Goal: Find specific page/section: Find specific page/section

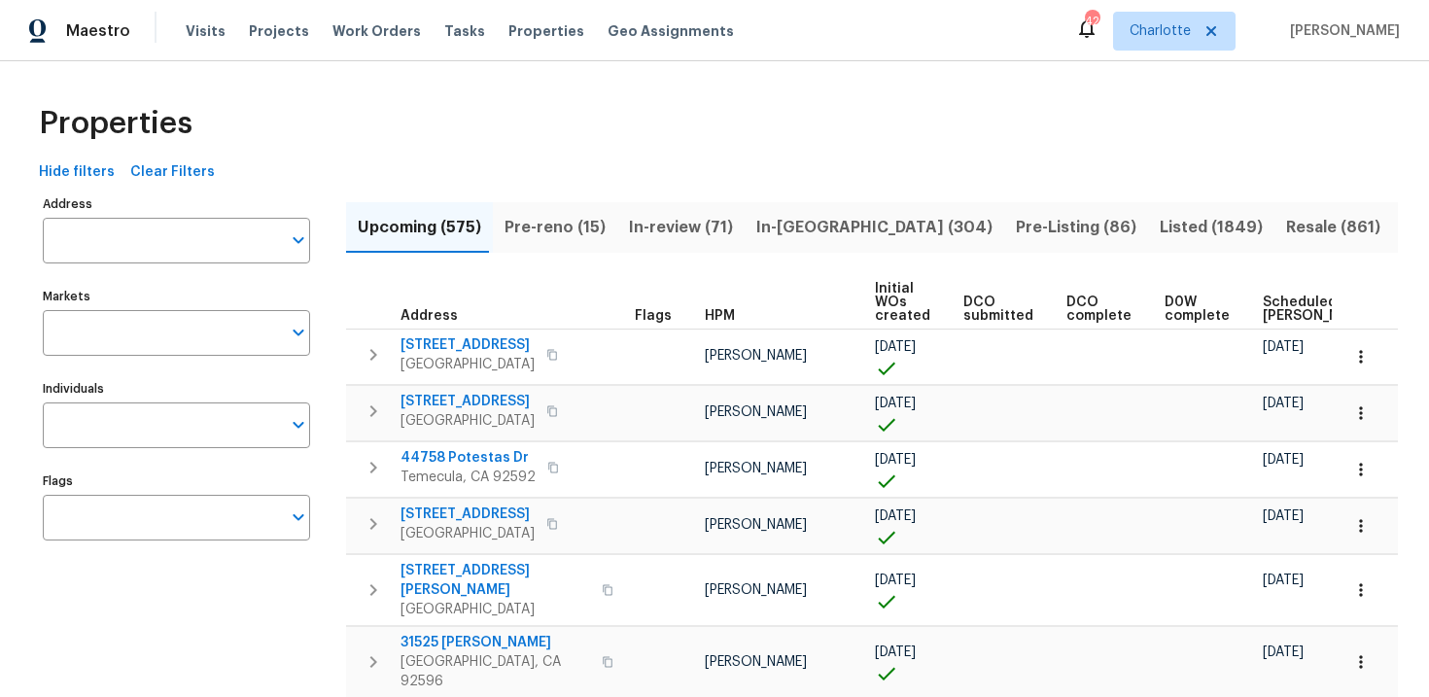
click at [187, 238] on input "Address" at bounding box center [162, 241] width 238 height 46
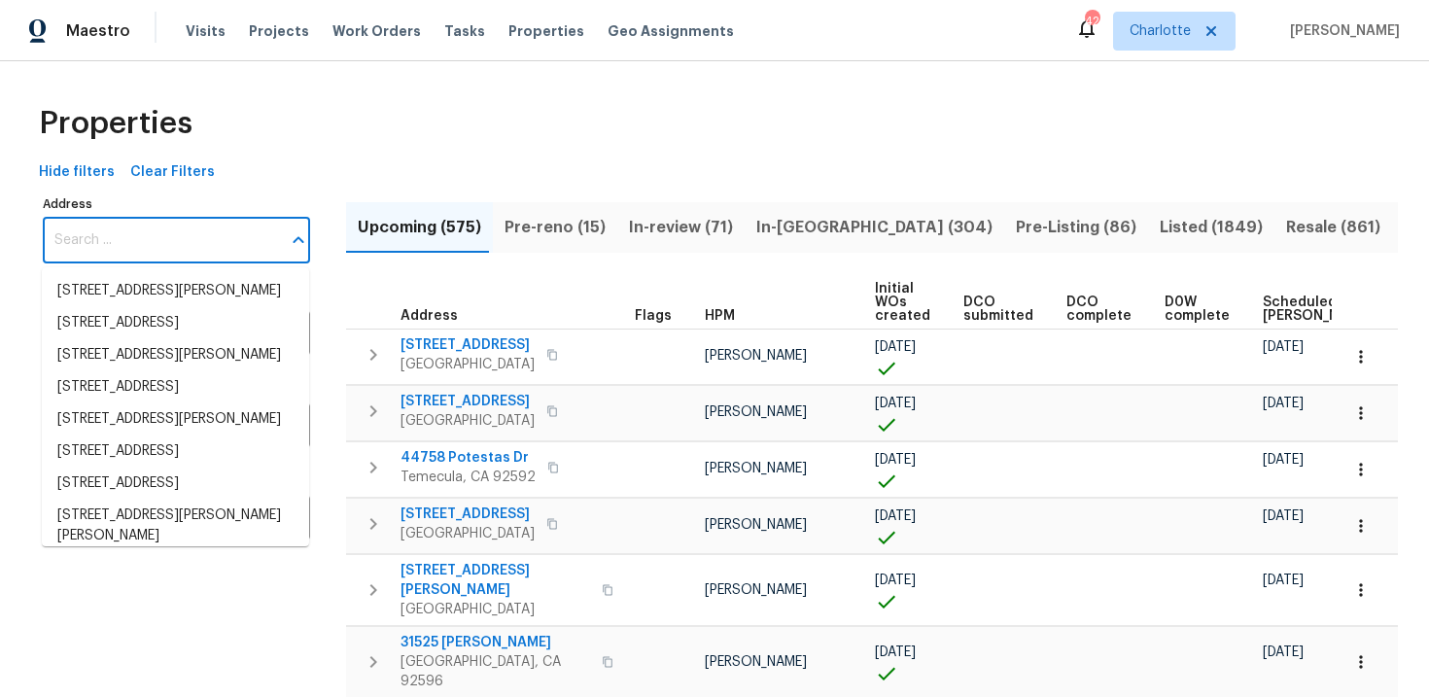
paste input "[STREET_ADDRESS]"
type input "[STREET_ADDRESS]"
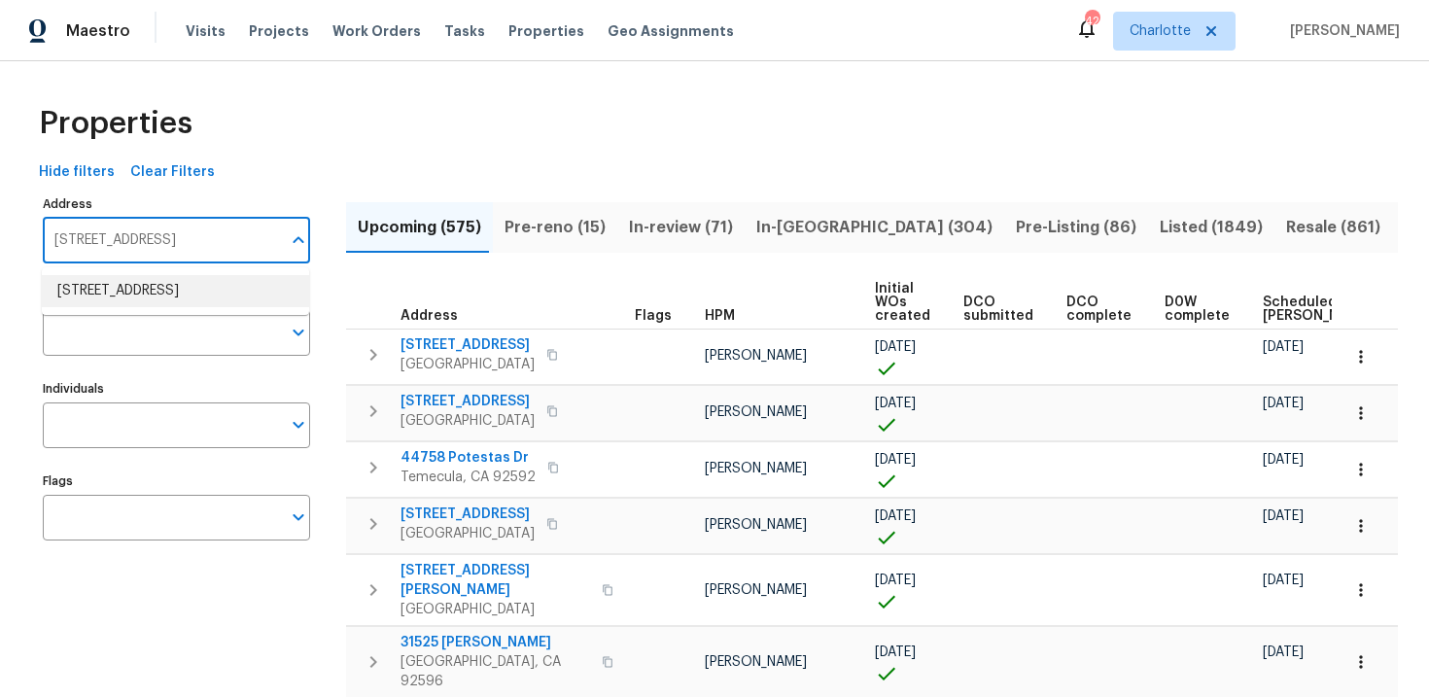
click at [178, 306] on li "[STREET_ADDRESS]" at bounding box center [175, 291] width 267 height 32
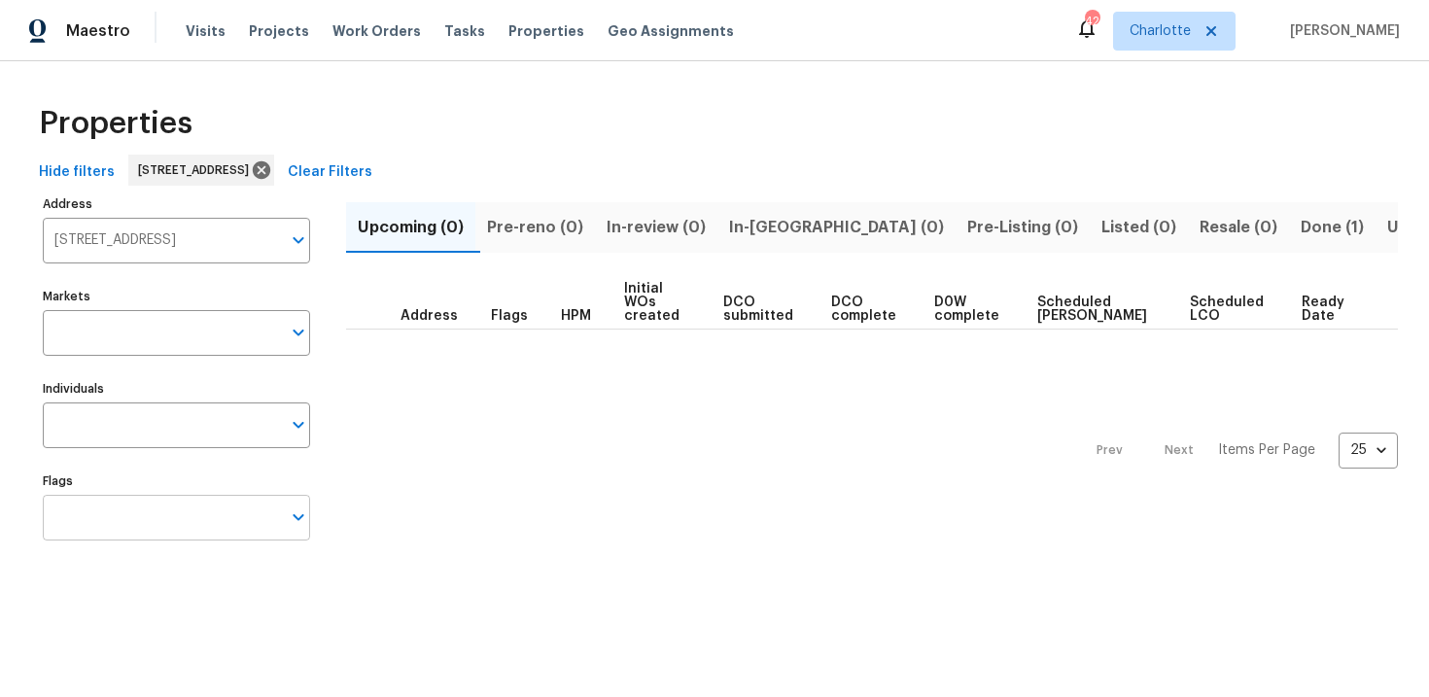
click at [173, 525] on input "Flags" at bounding box center [162, 518] width 238 height 46
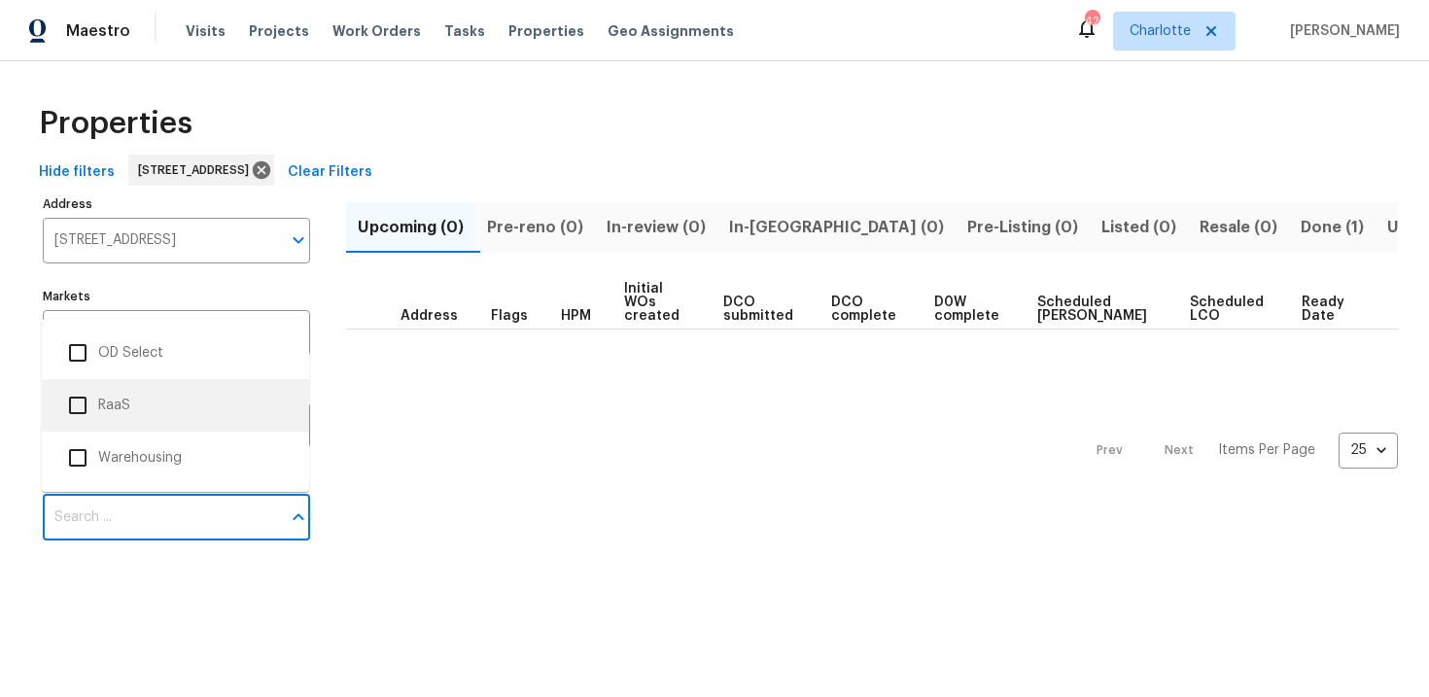
click at [162, 401] on li "RaaS" at bounding box center [175, 405] width 236 height 41
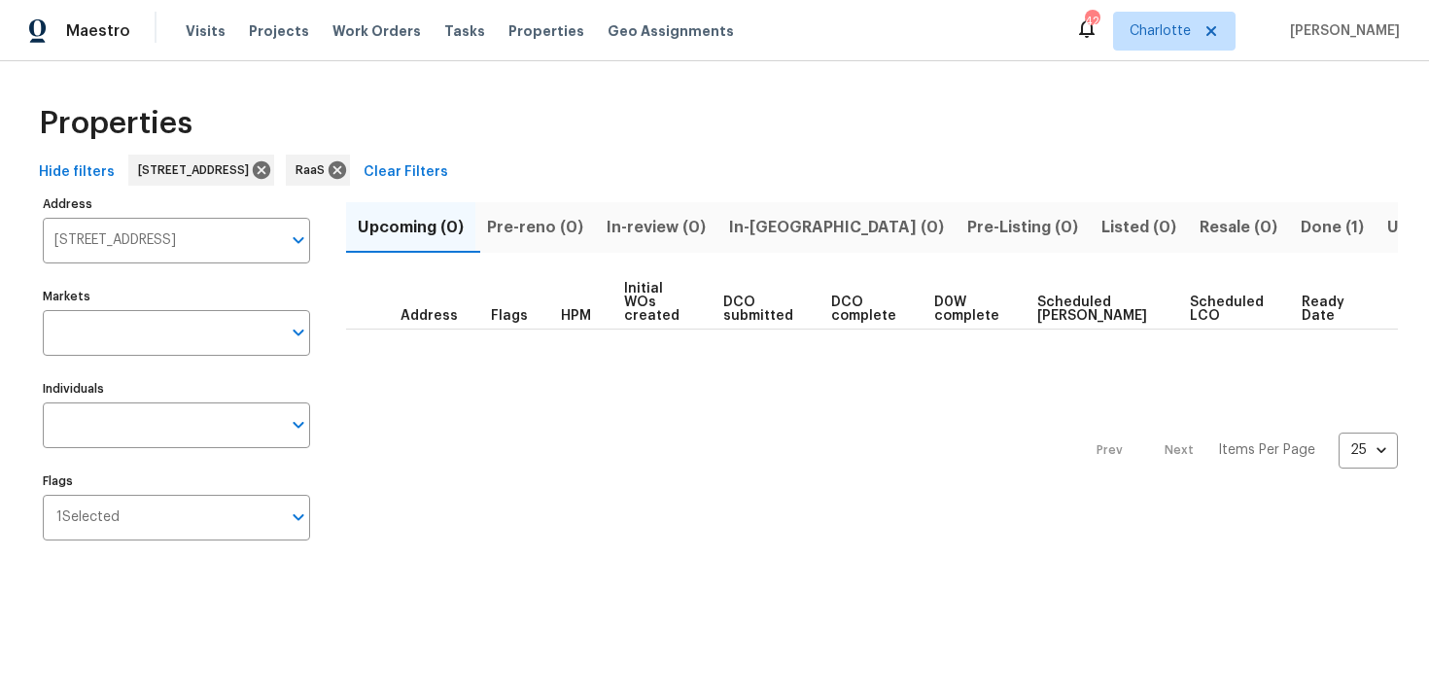
click at [1301, 234] on span "Done (1)" at bounding box center [1332, 227] width 63 height 27
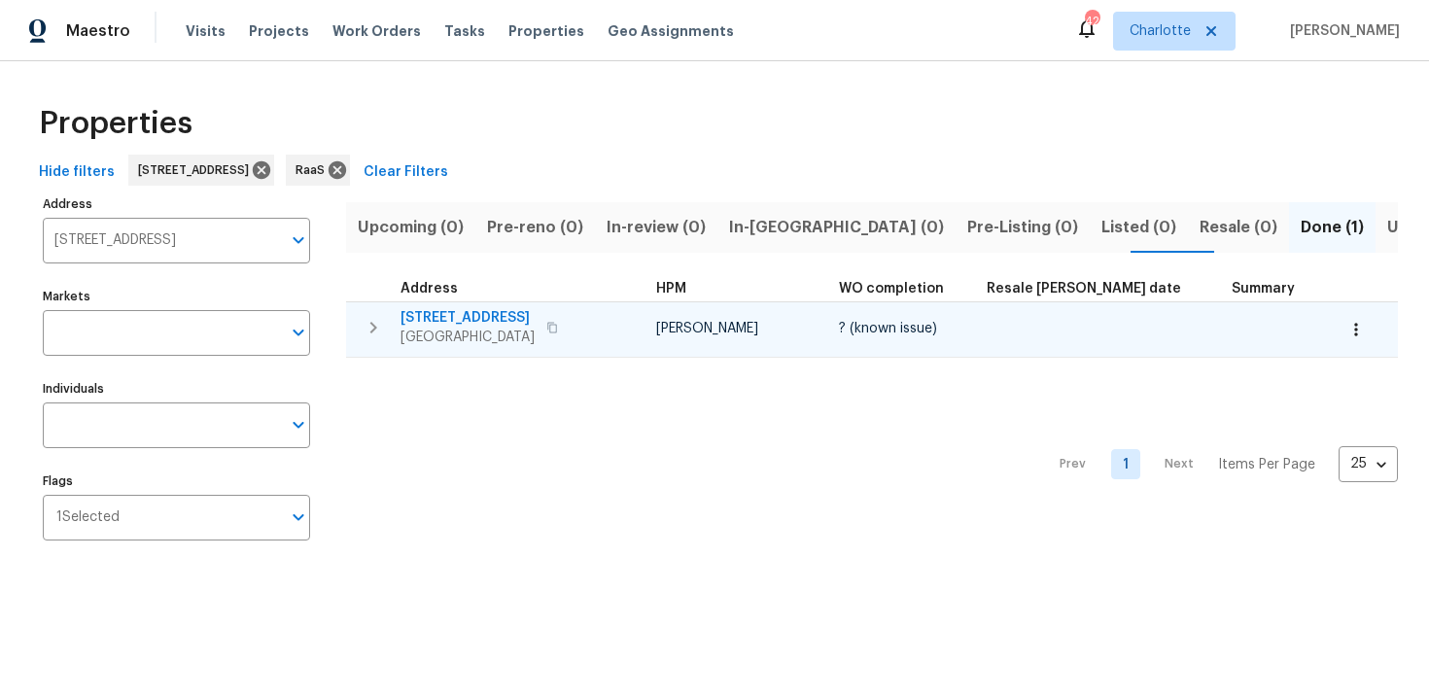
click at [580, 316] on div "[STREET_ADDRESS]" at bounding box center [510, 327] width 219 height 39
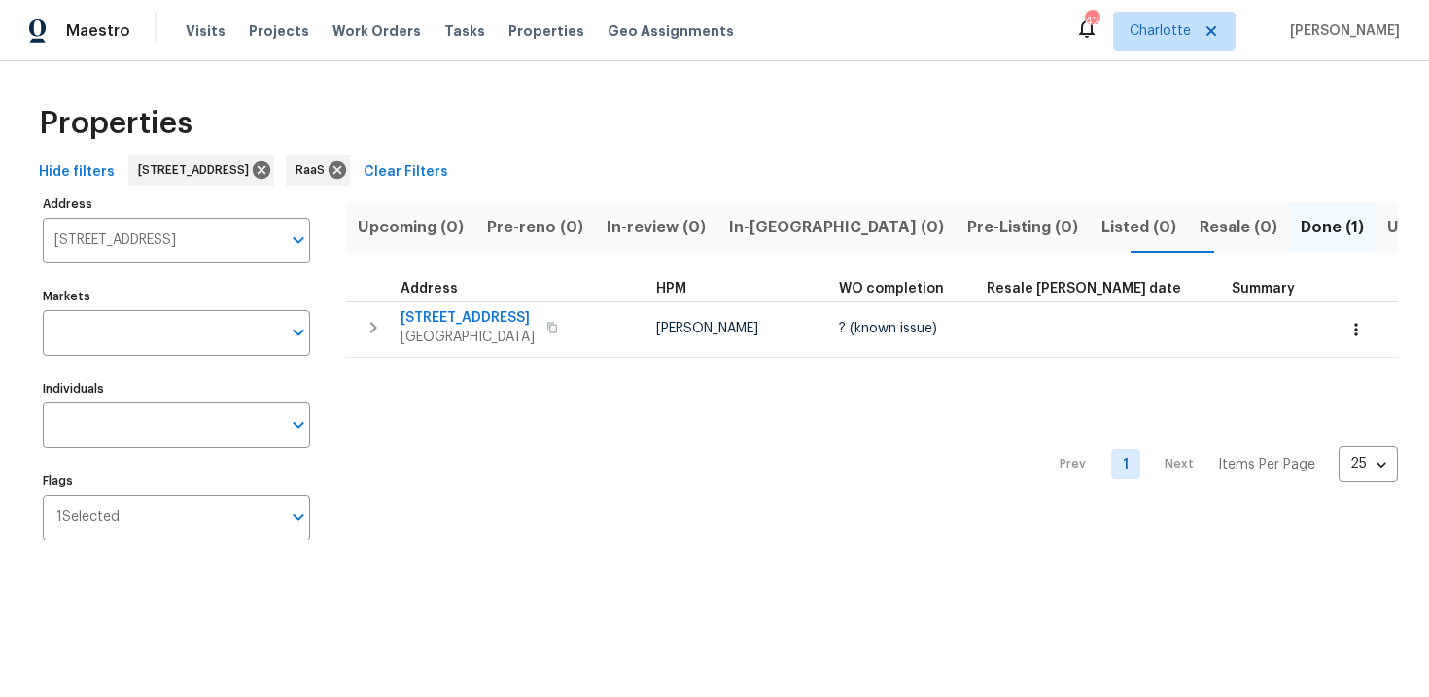
click at [808, 119] on div "Properties" at bounding box center [714, 123] width 1367 height 62
click at [346, 167] on icon at bounding box center [338, 170] width 18 height 18
click at [272, 166] on icon at bounding box center [261, 169] width 21 height 21
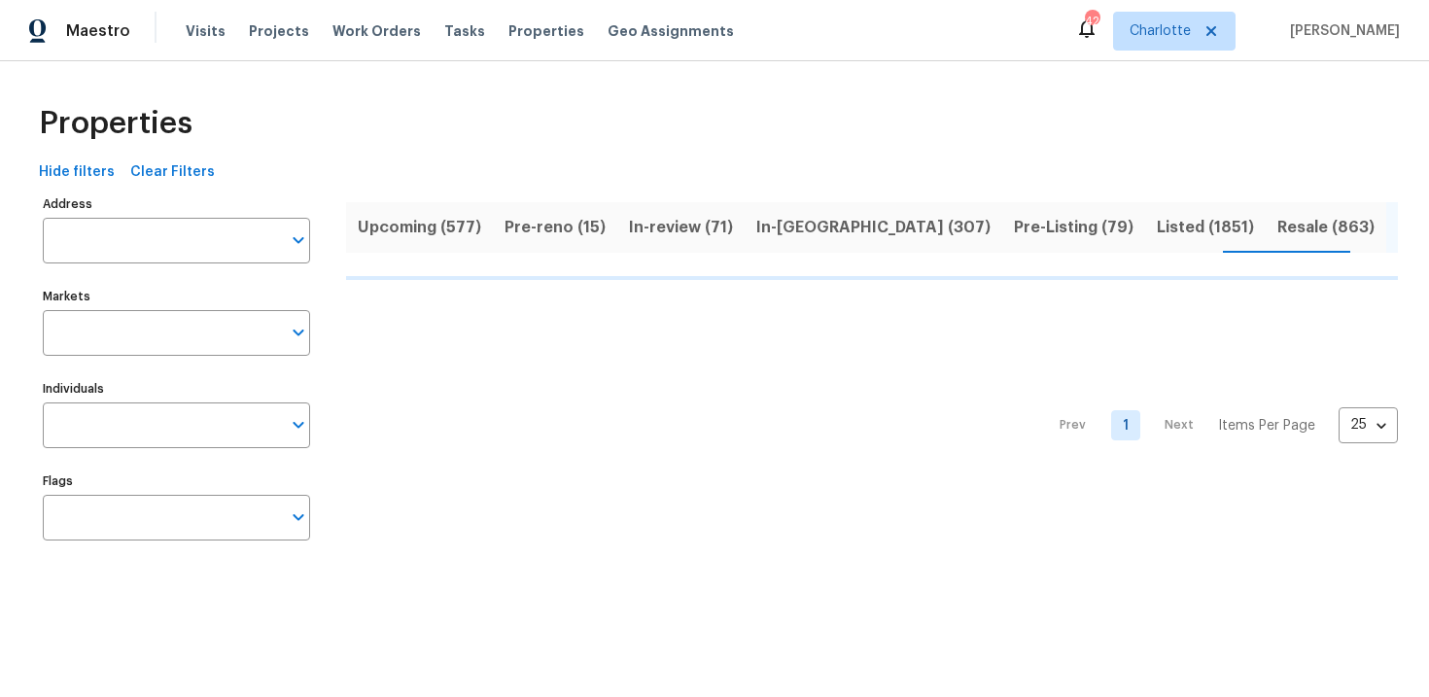
click at [375, 216] on span "Upcoming (577)" at bounding box center [419, 227] width 123 height 27
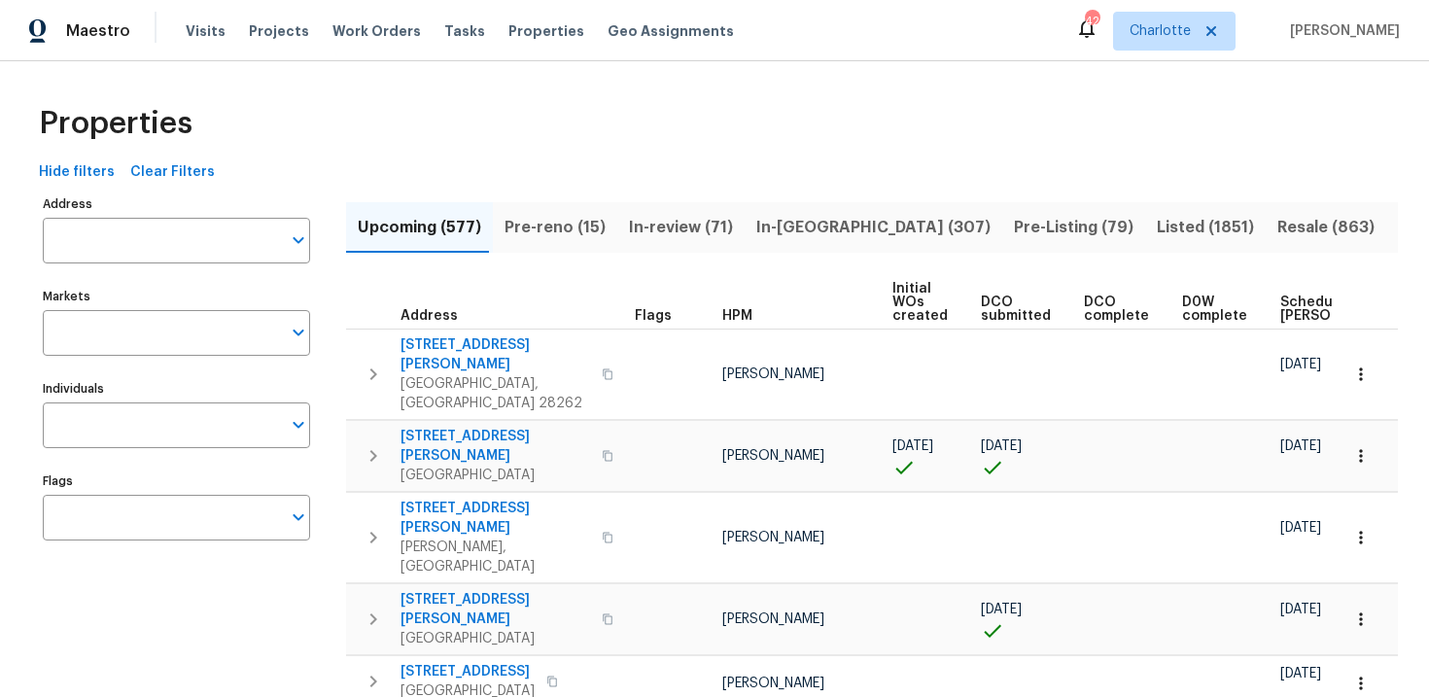
scroll to position [0, 203]
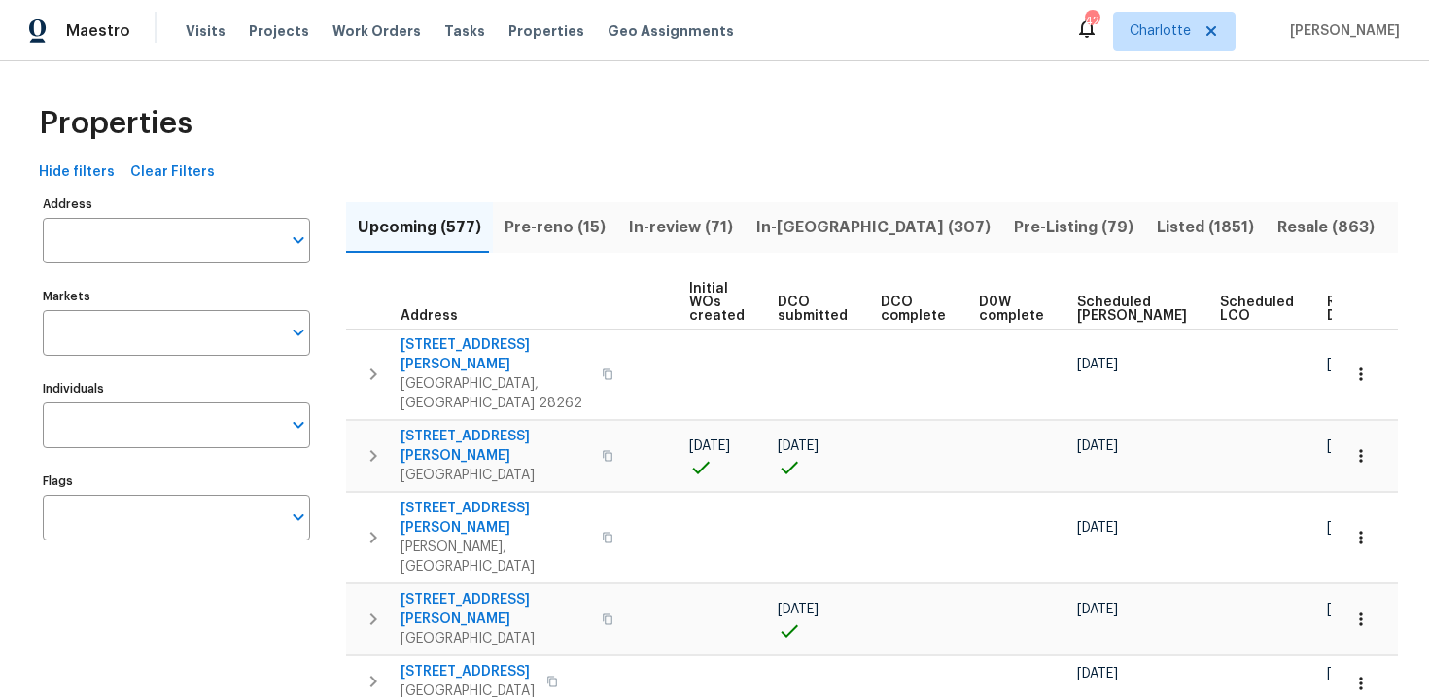
click at [1327, 310] on span "Ready Date" at bounding box center [1348, 309] width 43 height 27
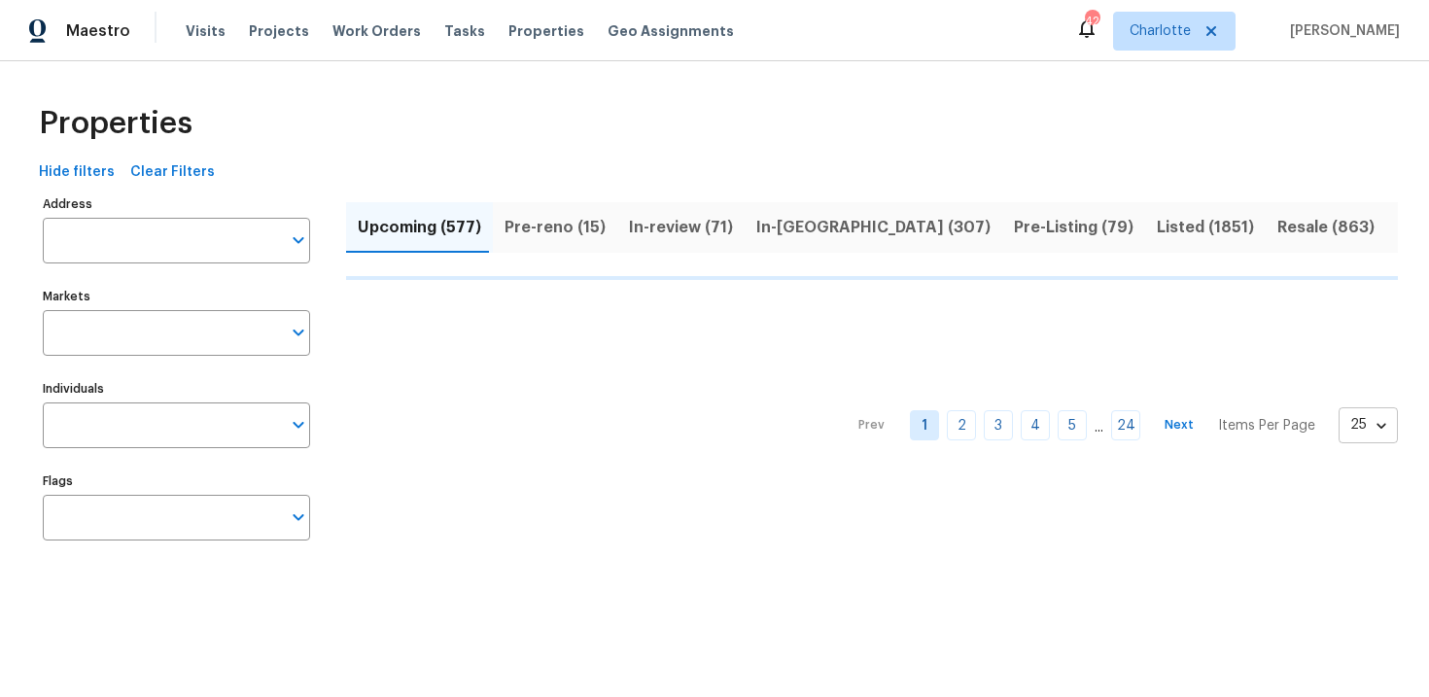
click at [1351, 419] on body "Maestro Visits Projects Work Orders Tasks Properties Geo Assignments 42 [PERSON…" at bounding box center [714, 295] width 1429 height 591
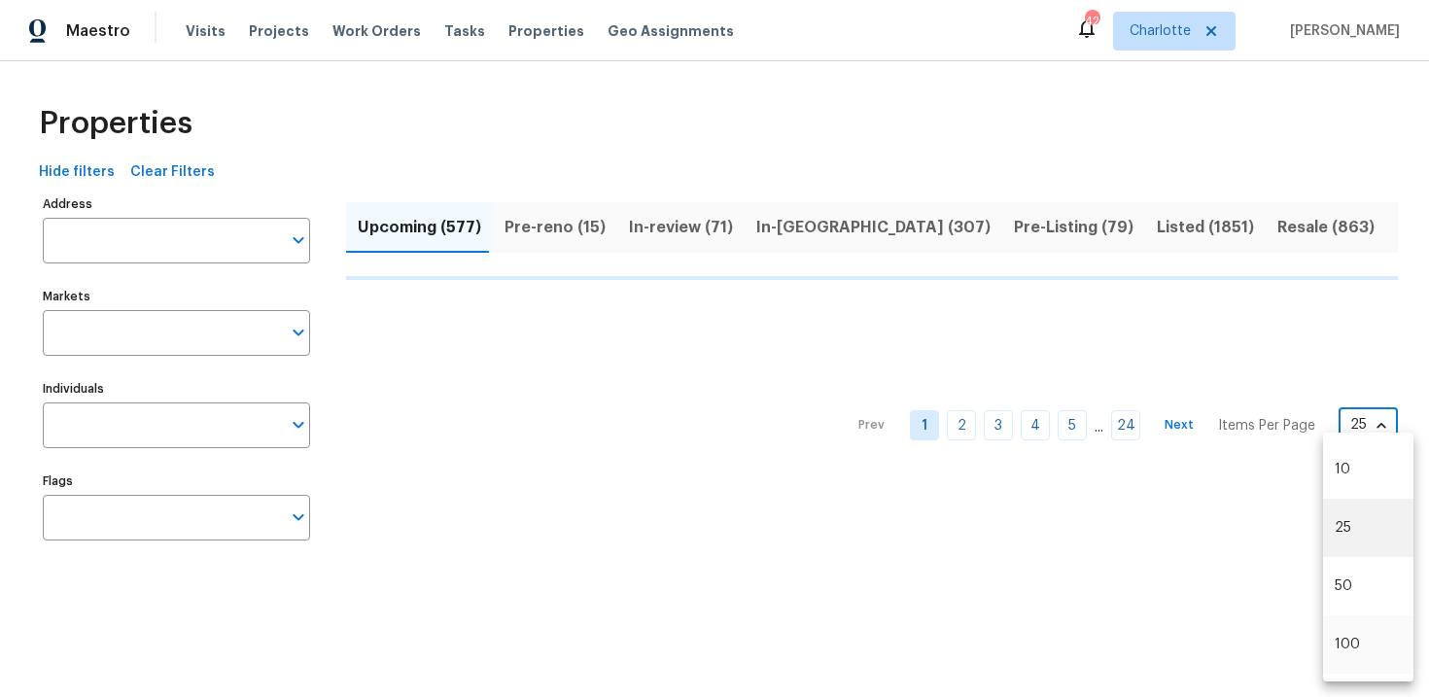
click at [1353, 641] on li "100" at bounding box center [1368, 645] width 90 height 58
type input "100"
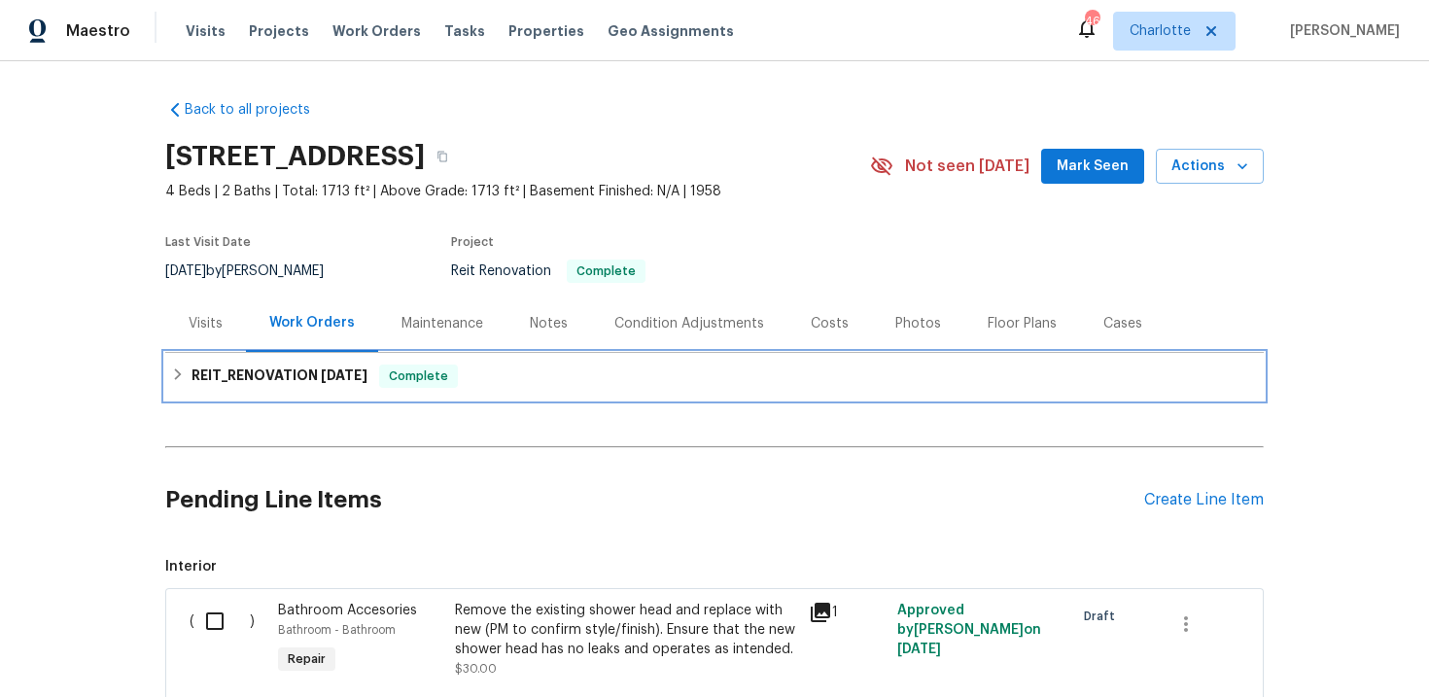
click at [626, 378] on div "REIT_RENOVATION [DATE] Complete" at bounding box center [714, 376] width 1087 height 23
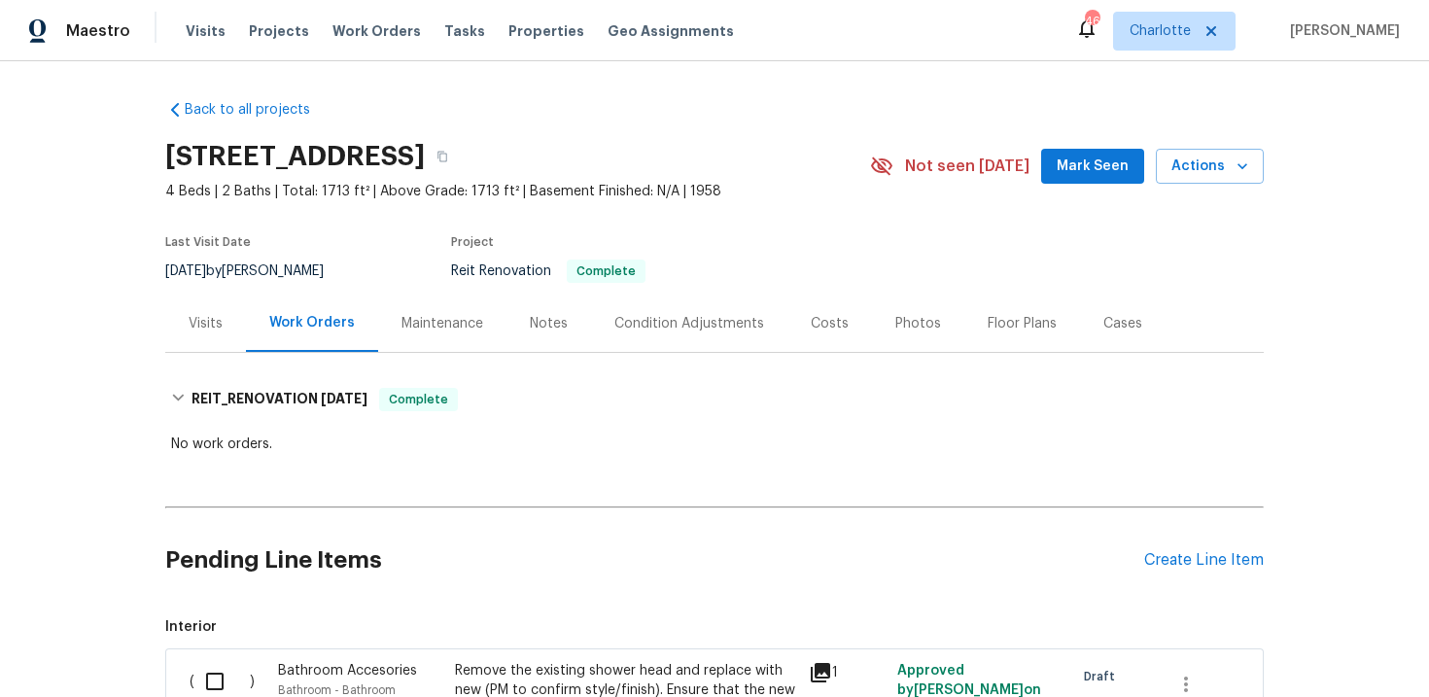
click at [448, 157] on icon "button" at bounding box center [443, 157] width 12 height 12
